Goal: Information Seeking & Learning: Learn about a topic

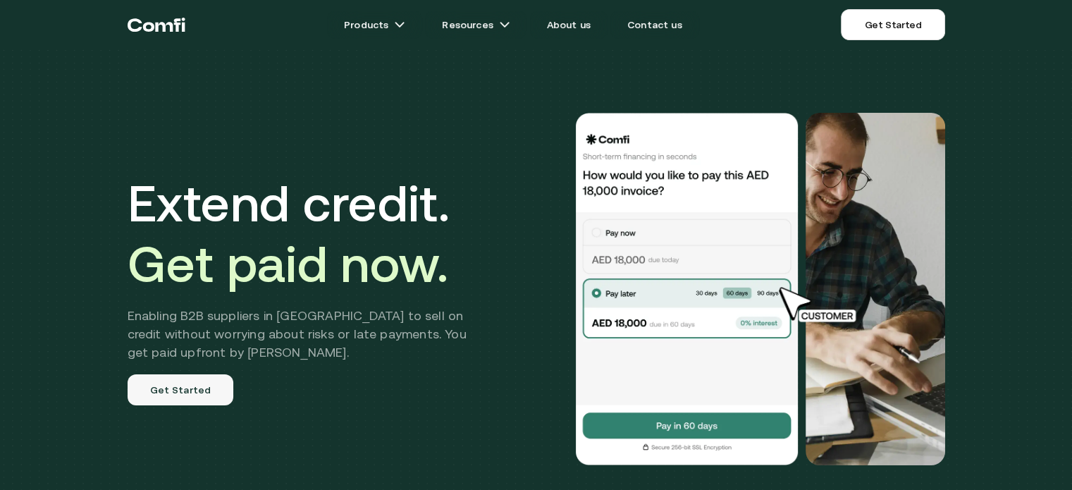
drag, startPoint x: 0, startPoint y: 0, endPoint x: 164, endPoint y: 397, distance: 429.4
click at [164, 397] on link "Get Started" at bounding box center [181, 389] width 106 height 31
click at [575, 35] on link "About us" at bounding box center [569, 25] width 78 height 28
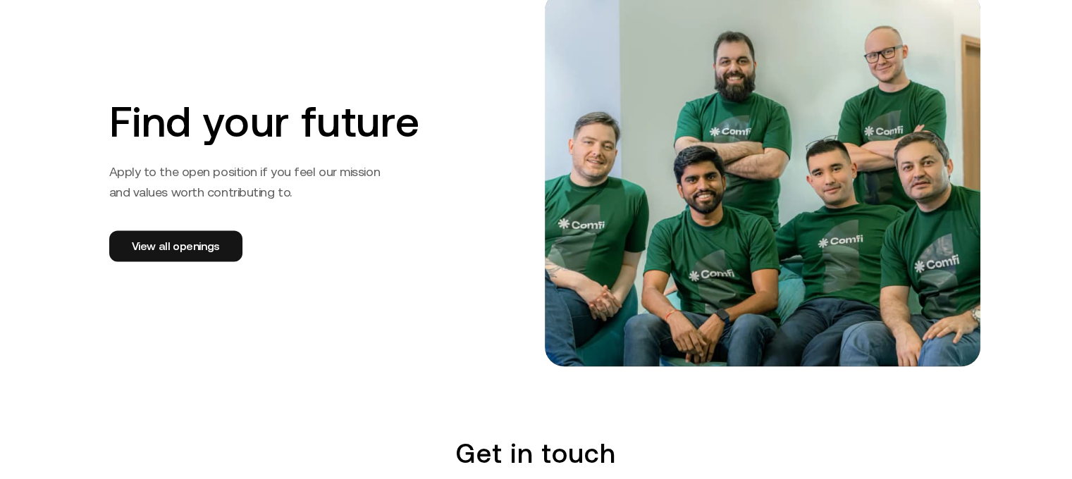
scroll to position [2263, 0]
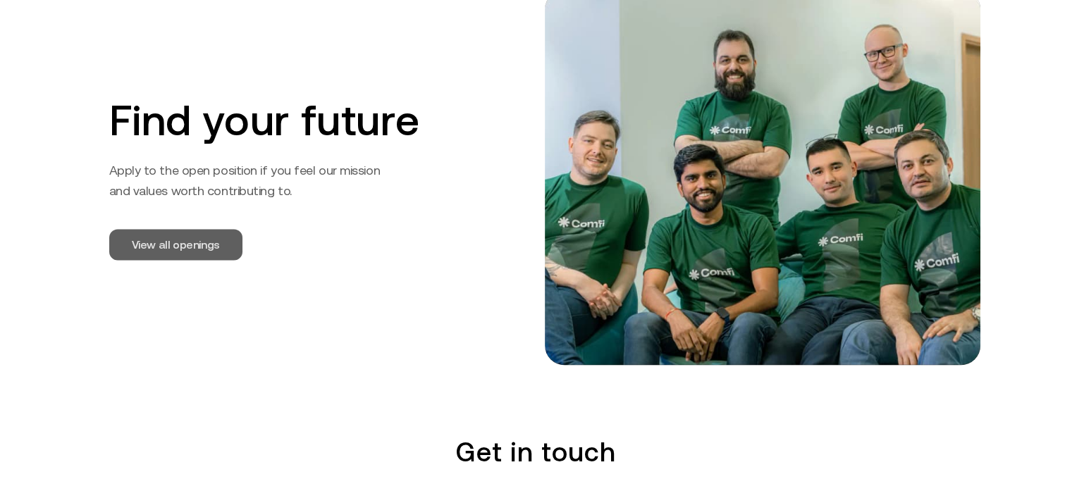
click at [195, 247] on link "View all openings" at bounding box center [175, 244] width 133 height 31
